Goal: Information Seeking & Learning: Learn about a topic

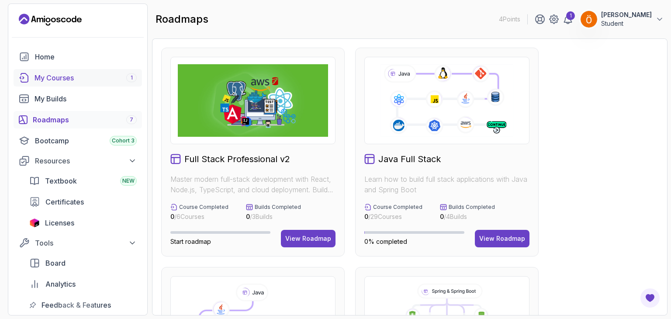
click at [89, 75] on div "My Courses 1" at bounding box center [86, 78] width 102 height 10
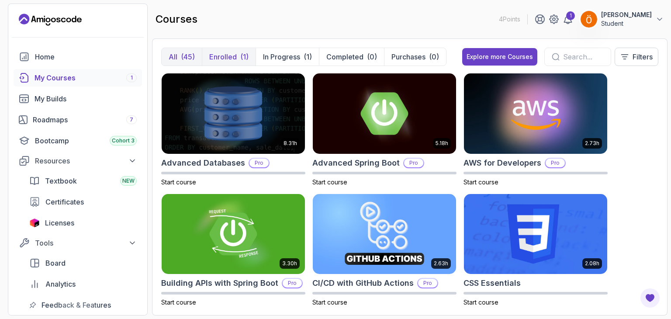
click at [241, 62] on button "Enrolled (1)" at bounding box center [229, 56] width 54 height 17
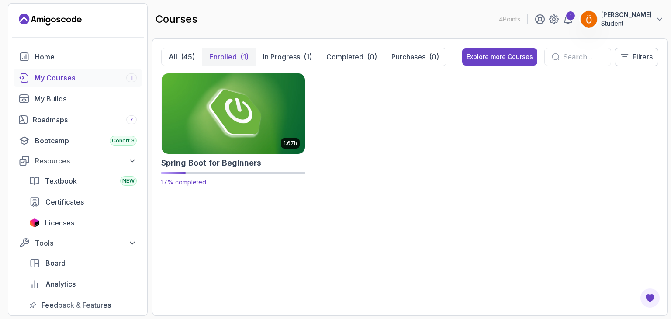
click at [239, 144] on img at bounding box center [233, 113] width 150 height 84
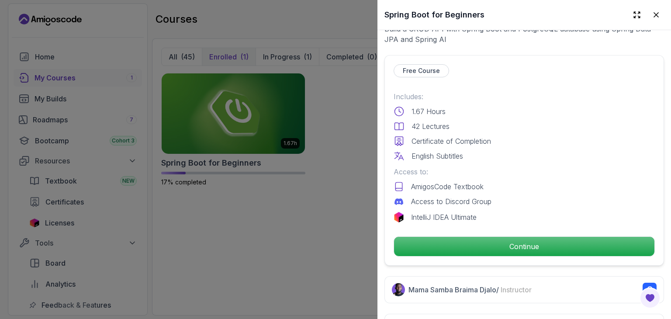
scroll to position [182, 0]
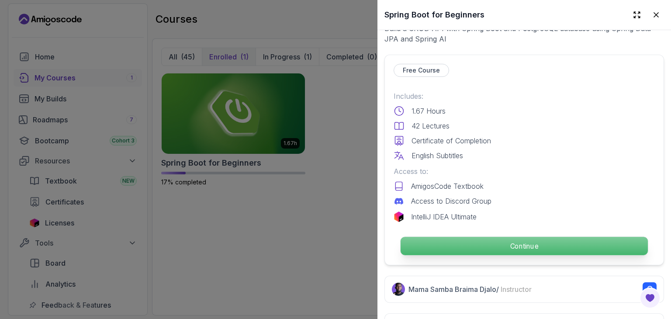
click at [492, 237] on p "Continue" at bounding box center [524, 246] width 247 height 18
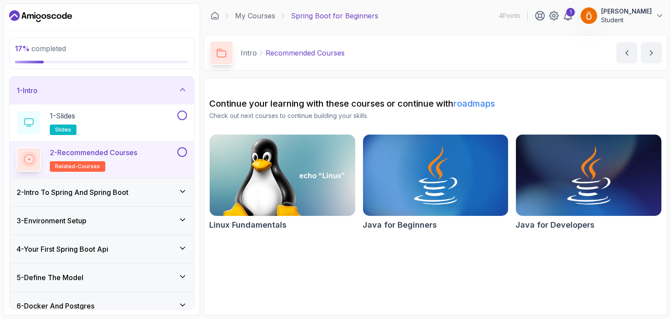
scroll to position [52, 0]
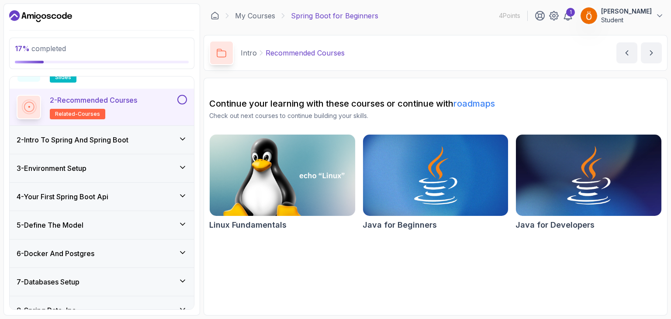
click at [147, 229] on div "5 - Define The Model" at bounding box center [102, 225] width 184 height 28
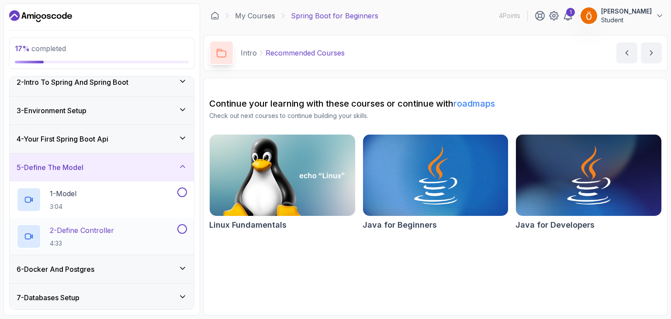
scroll to position [72, 0]
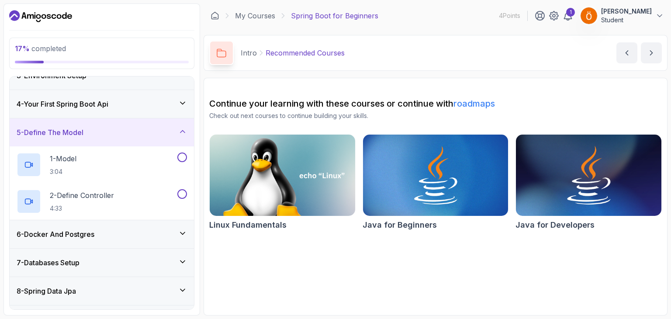
click at [133, 229] on div "6 - Docker And Postgres" at bounding box center [102, 234] width 170 height 10
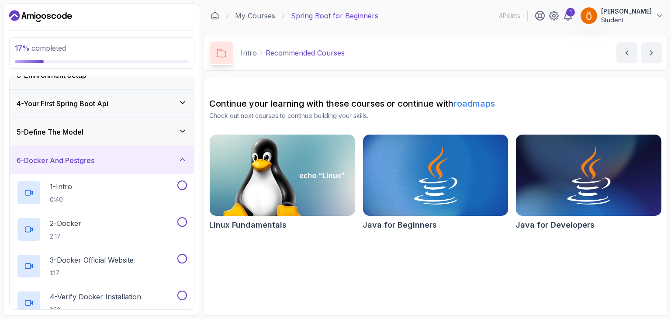
click at [128, 152] on div "6 - Docker And Postgres" at bounding box center [102, 160] width 184 height 28
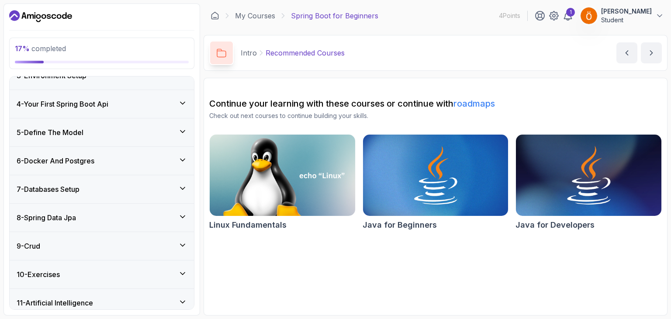
click at [110, 125] on div "5 - Define The Model" at bounding box center [102, 132] width 184 height 28
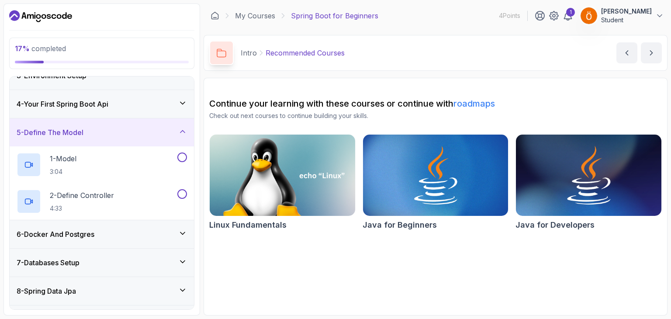
click at [124, 104] on div "4 - Your First Spring Boot Api" at bounding box center [102, 104] width 170 height 10
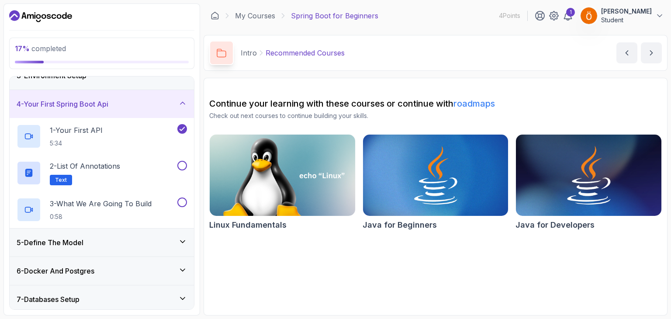
click at [137, 105] on div "4 - Your First Spring Boot Api" at bounding box center [102, 104] width 170 height 10
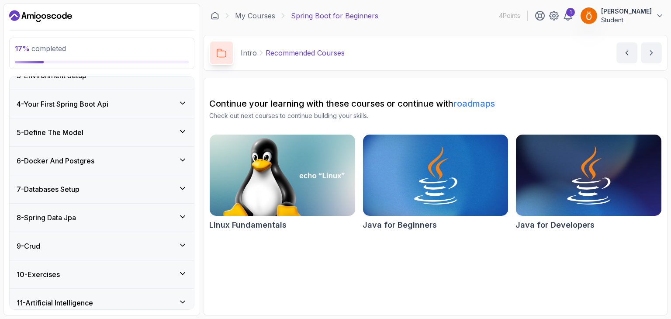
click at [133, 128] on div "5 - Define The Model" at bounding box center [102, 132] width 170 height 10
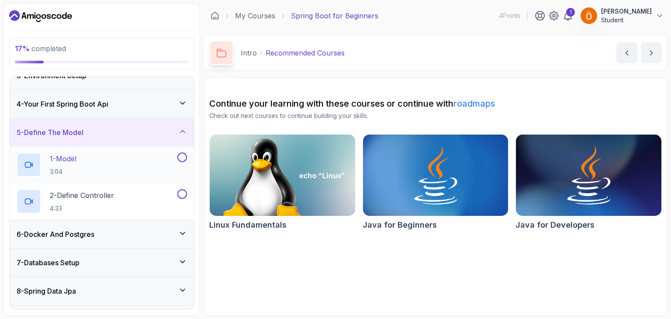
click at [121, 155] on div "1 - Model 3:04" at bounding box center [96, 164] width 159 height 24
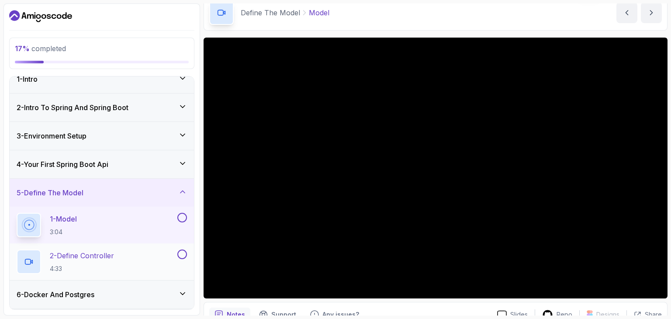
scroll to position [8, 0]
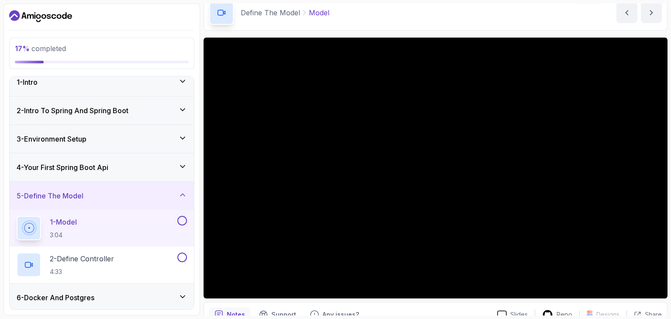
click at [152, 135] on div "3 - Environment Setup" at bounding box center [102, 139] width 170 height 10
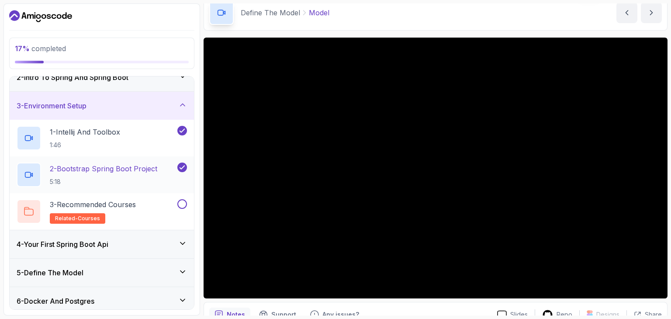
scroll to position [43, 0]
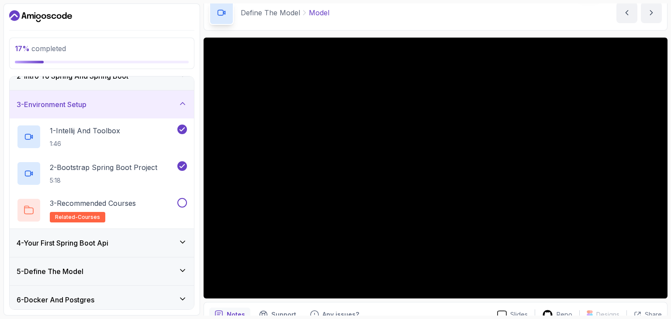
click at [153, 104] on div "3 - Environment Setup" at bounding box center [102, 104] width 170 height 10
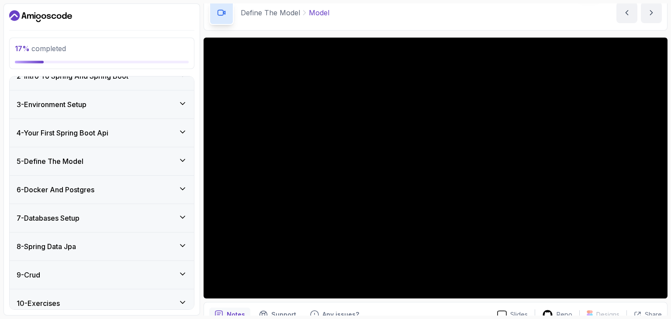
click at [133, 135] on div "4 - Your First Spring Boot Api" at bounding box center [102, 133] width 170 height 10
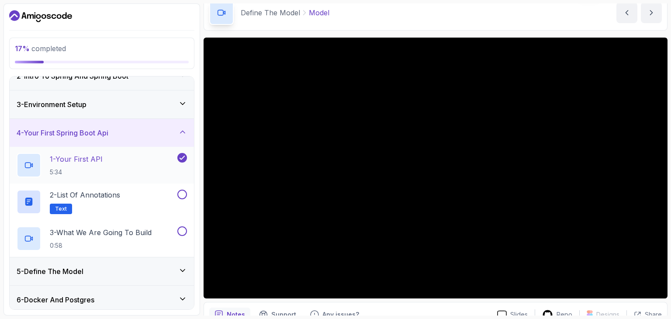
click at [102, 161] on p "1 - Your First API" at bounding box center [76, 159] width 53 height 10
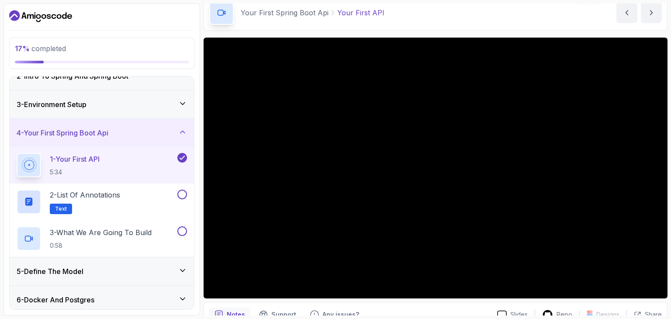
scroll to position [75, 0]
